Goal: Information Seeking & Learning: Check status

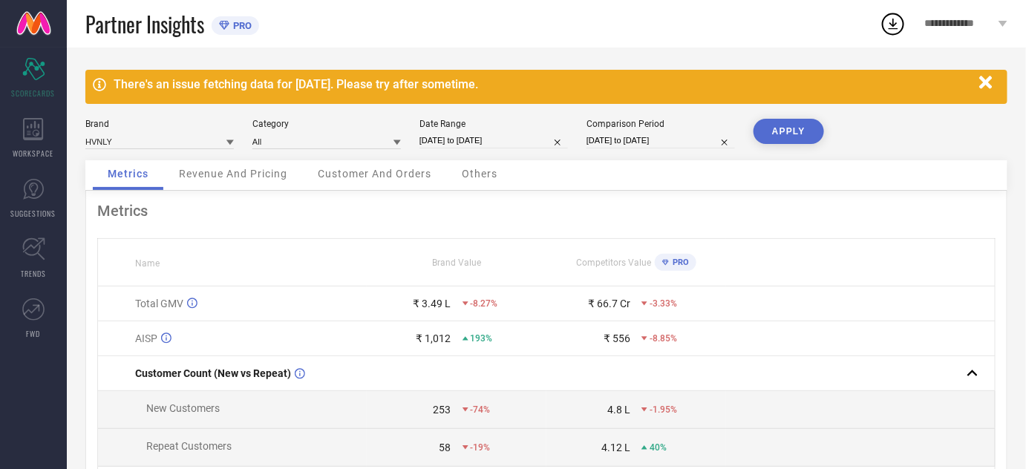
select select "7"
select select "2025"
select select "8"
select select "2025"
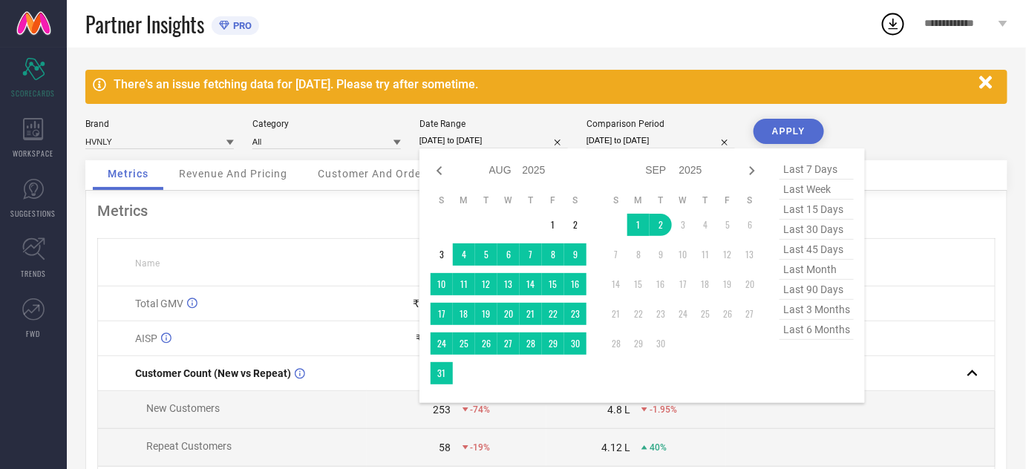
click at [495, 145] on input "[DATE] to [DATE]" at bounding box center [494, 141] width 149 height 16
click at [548, 221] on td "1" at bounding box center [553, 225] width 22 height 22
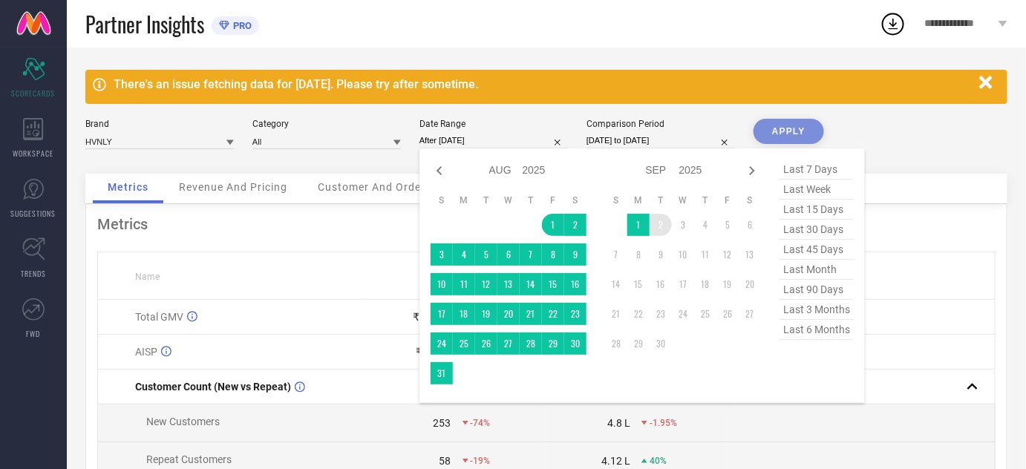
type input "[DATE] to [DATE]"
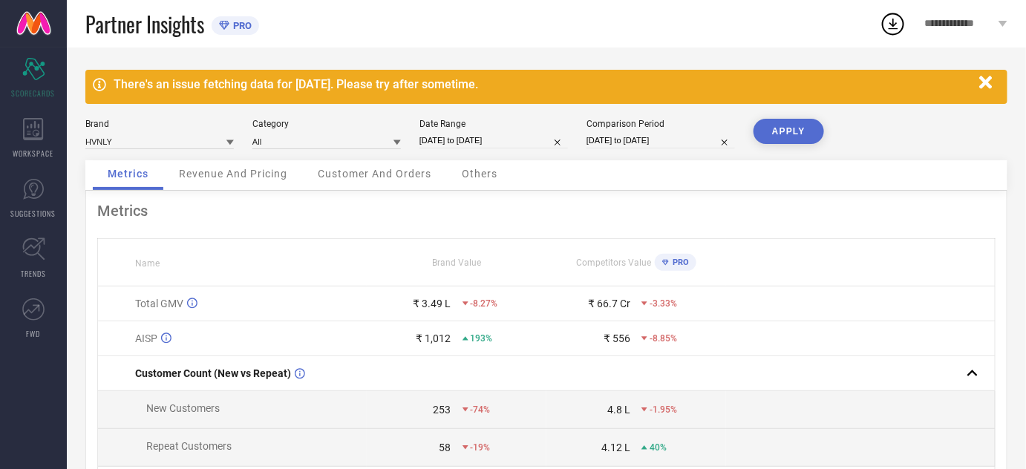
click at [789, 136] on button "APPLY" at bounding box center [789, 131] width 71 height 25
click at [655, 206] on div "Metrics" at bounding box center [546, 211] width 899 height 18
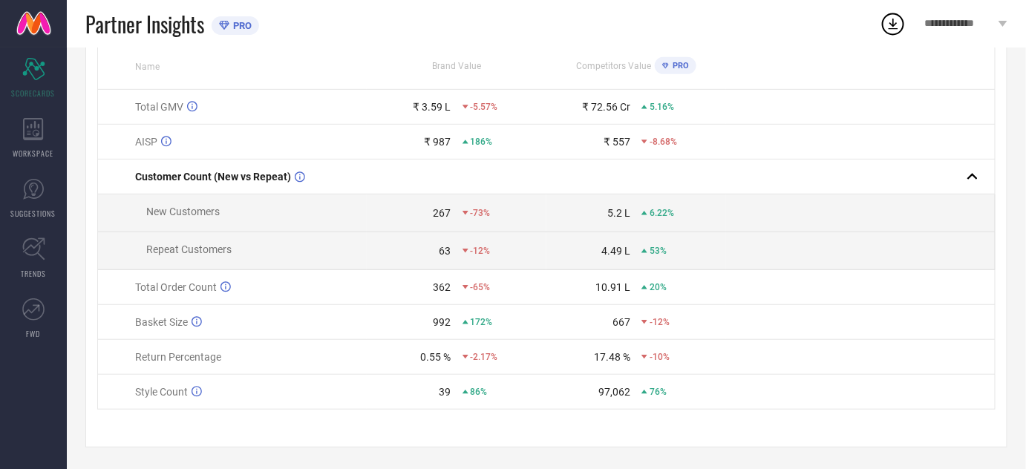
scroll to position [200, 0]
click at [898, 19] on icon at bounding box center [893, 23] width 27 height 27
click at [854, 25] on div "Partner Insights PRO" at bounding box center [482, 24] width 795 height 48
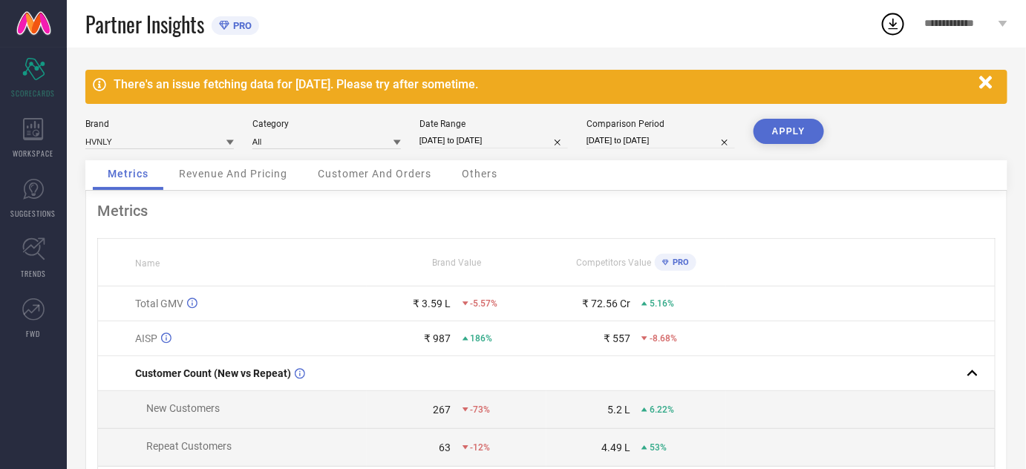
click at [411, 165] on div "Customer And Orders" at bounding box center [374, 175] width 143 height 30
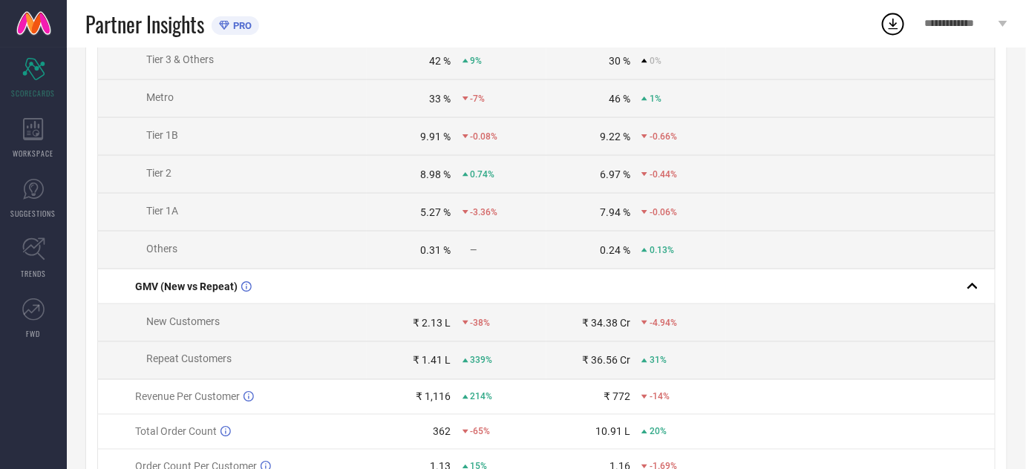
scroll to position [772, 0]
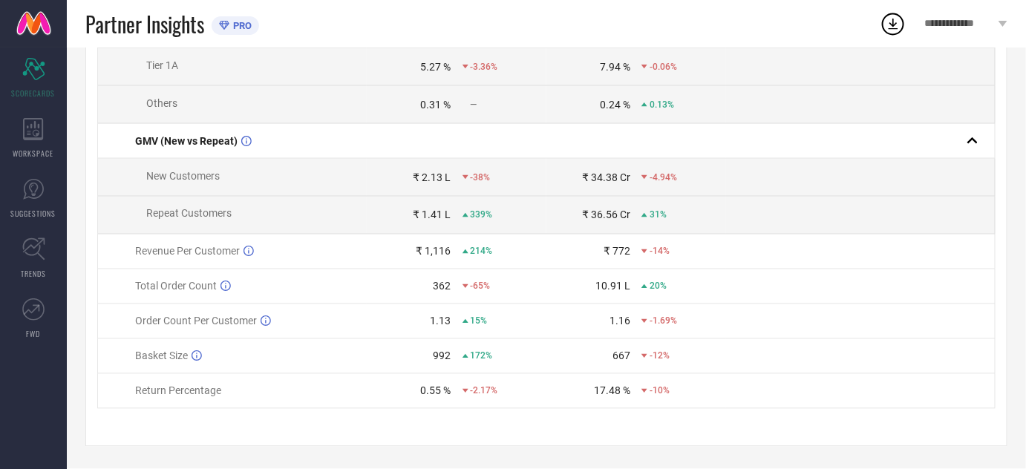
click at [156, 174] on span "New Customers" at bounding box center [183, 176] width 74 height 12
click at [22, 244] on icon at bounding box center [33, 249] width 23 height 23
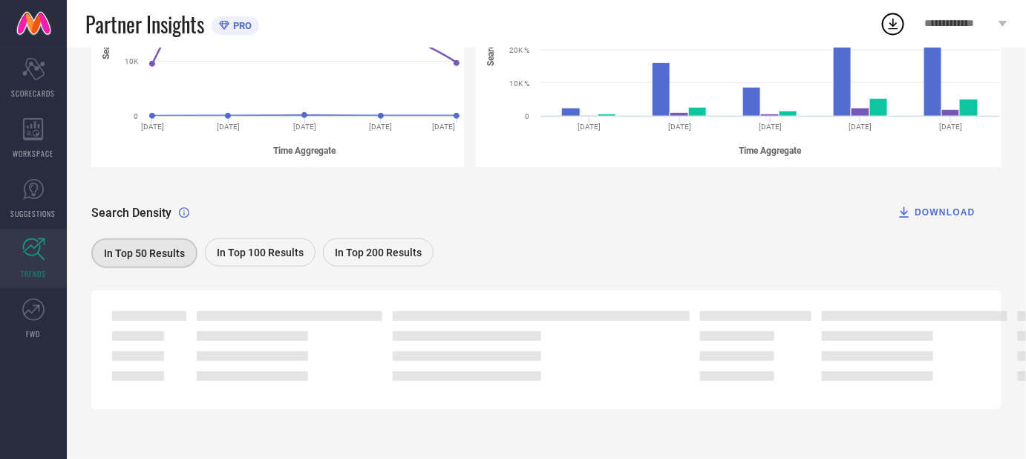
scroll to position [335, 0]
click at [239, 255] on span "In Top 100 Results" at bounding box center [260, 252] width 87 height 12
